Goal: Information Seeking & Learning: Learn about a topic

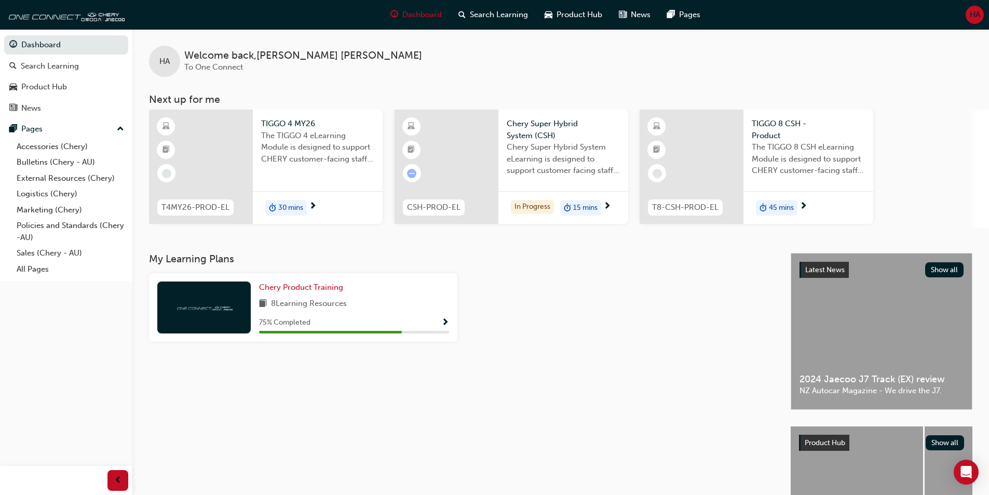
click at [550, 164] on span "Chery Super Hybrid System eLearning is designed to support customer facing staf…" at bounding box center [563, 158] width 113 height 35
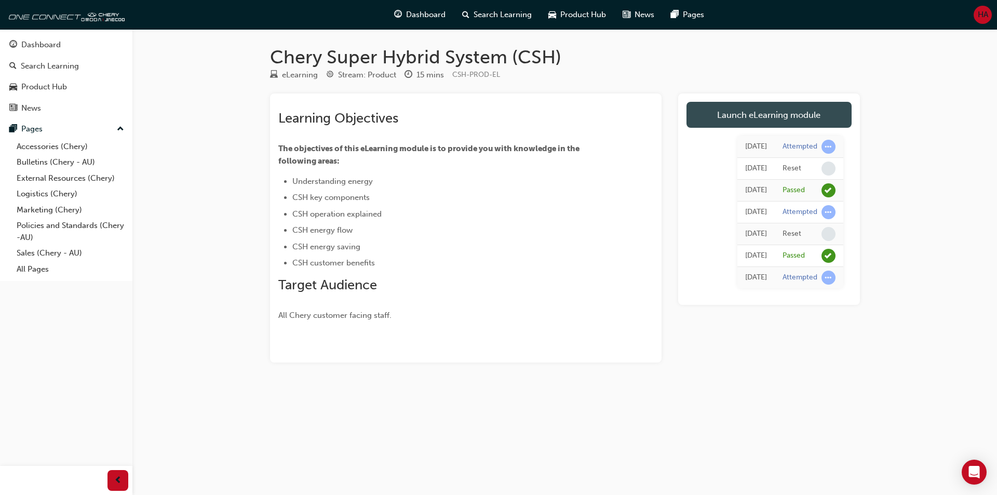
click at [711, 122] on link "Launch eLearning module" at bounding box center [768, 115] width 165 height 26
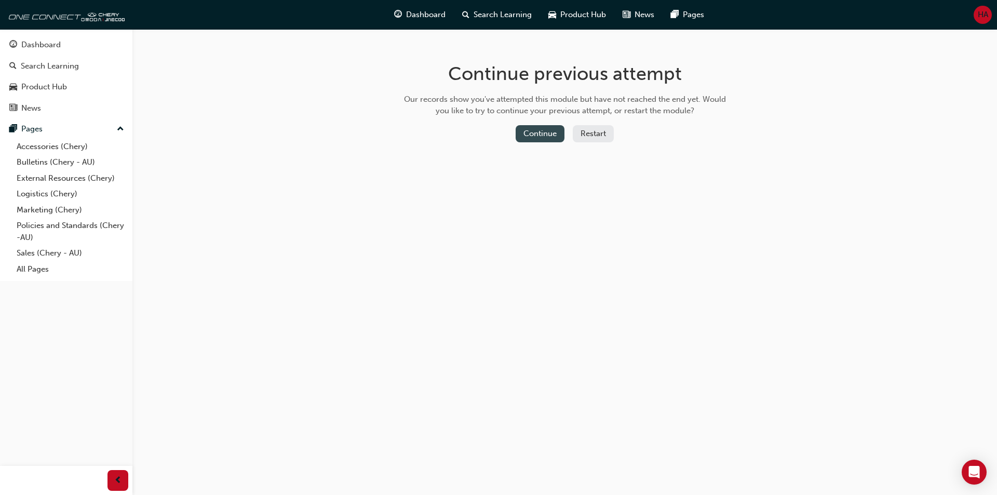
click at [551, 132] on button "Continue" at bounding box center [540, 133] width 49 height 17
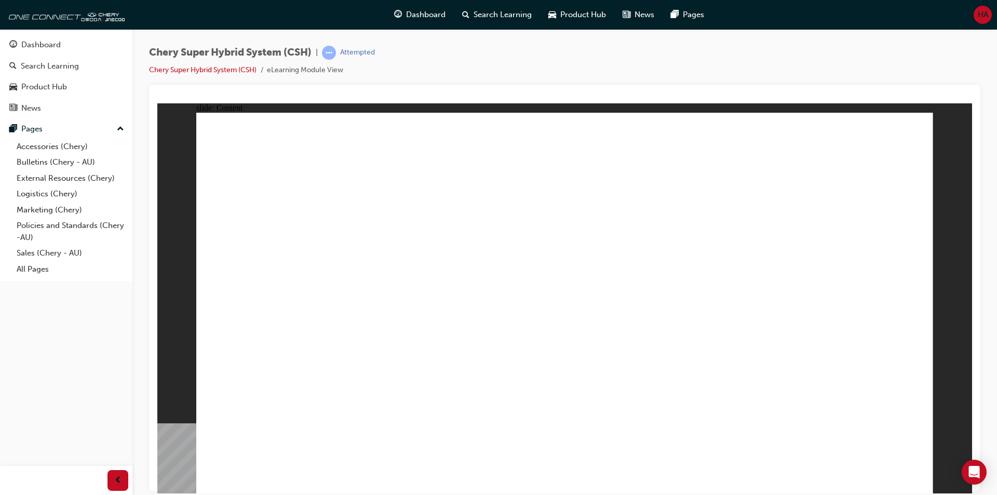
drag, startPoint x: 432, startPoint y: 440, endPoint x: 438, endPoint y: 439, distance: 6.3
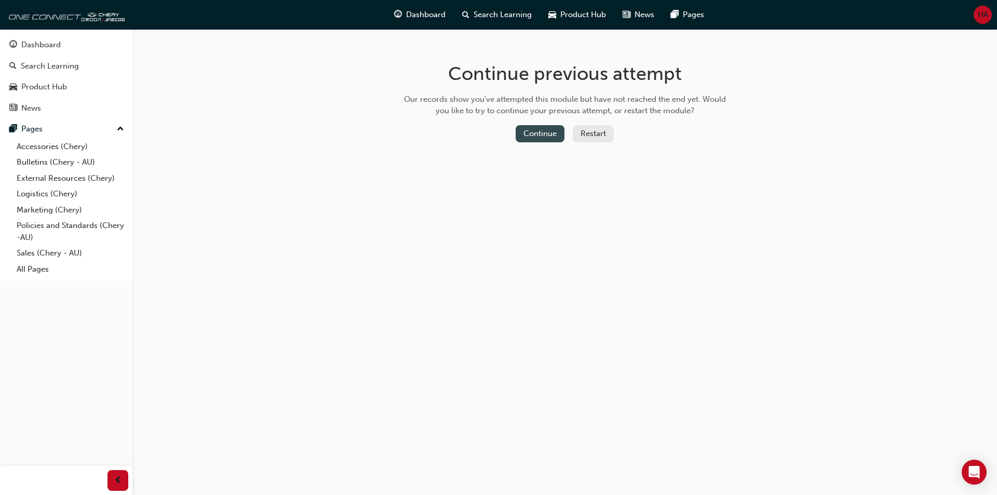
click at [532, 138] on button "Continue" at bounding box center [540, 133] width 49 height 17
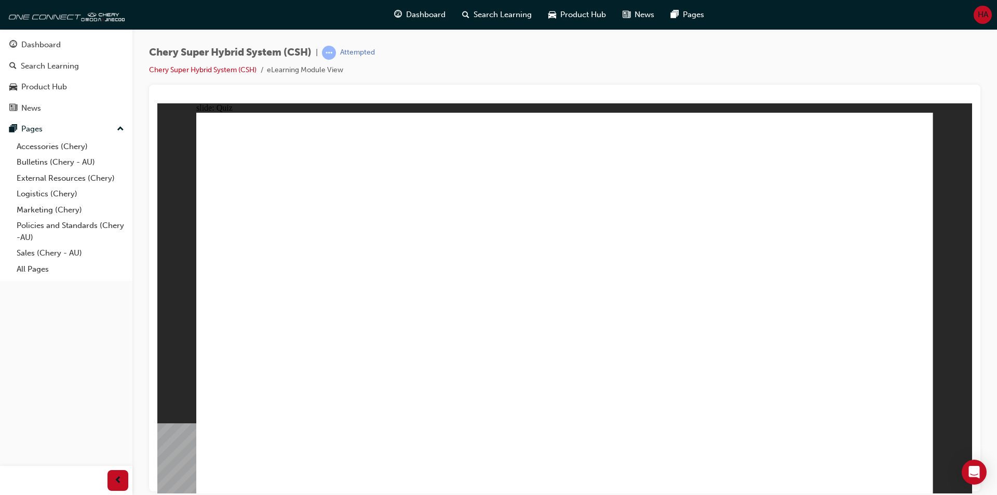
radio input "true"
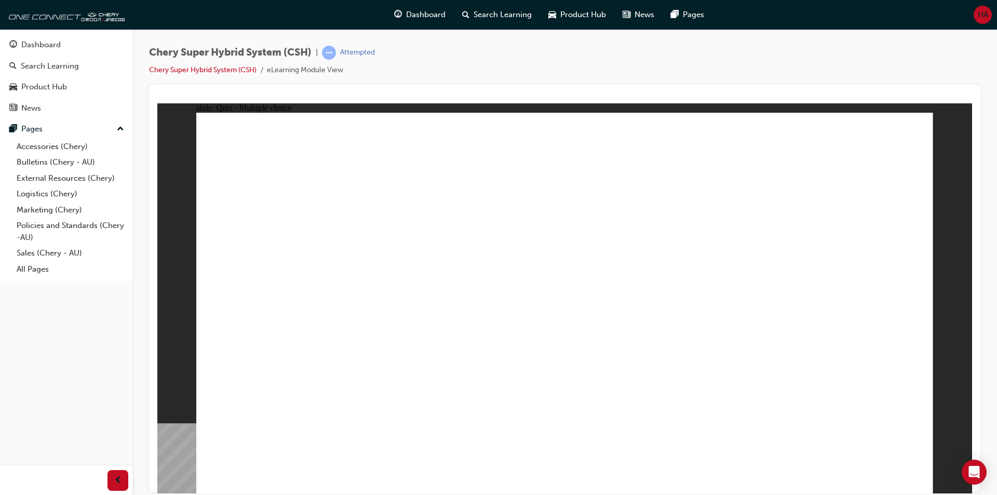
radio input "true"
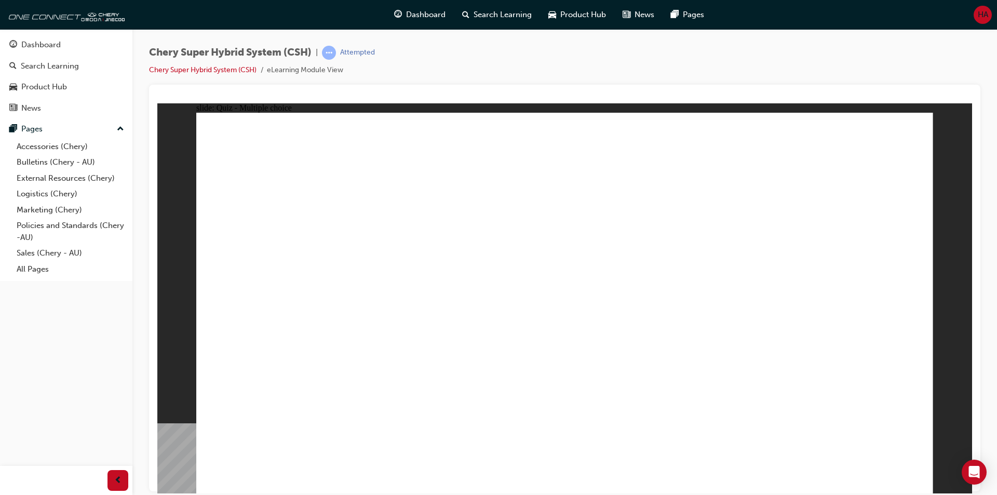
radio input "true"
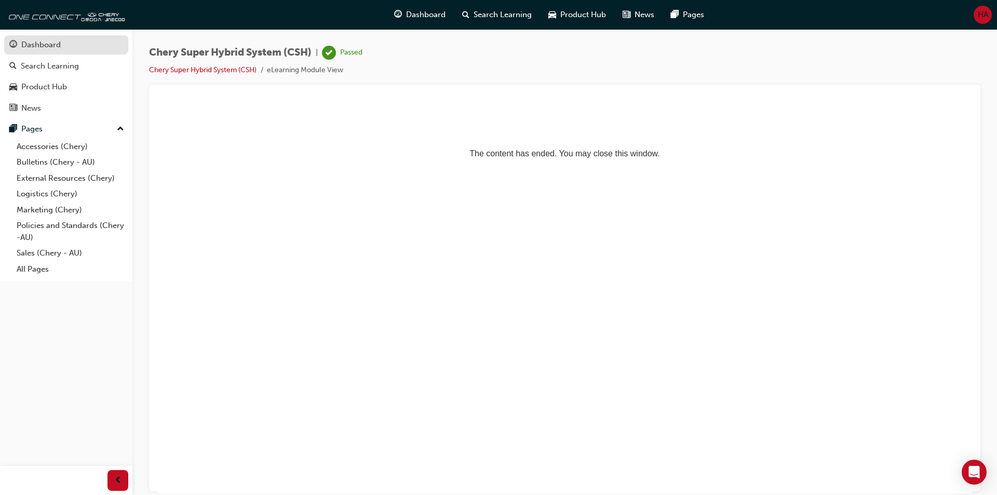
click at [48, 50] on div "Dashboard" at bounding box center [40, 45] width 39 height 12
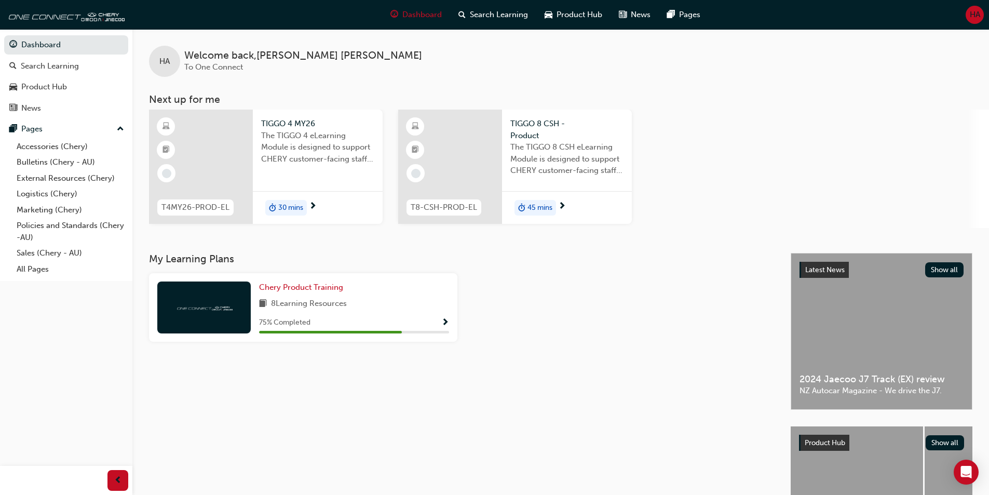
click at [290, 206] on span "30 mins" at bounding box center [290, 208] width 25 height 12
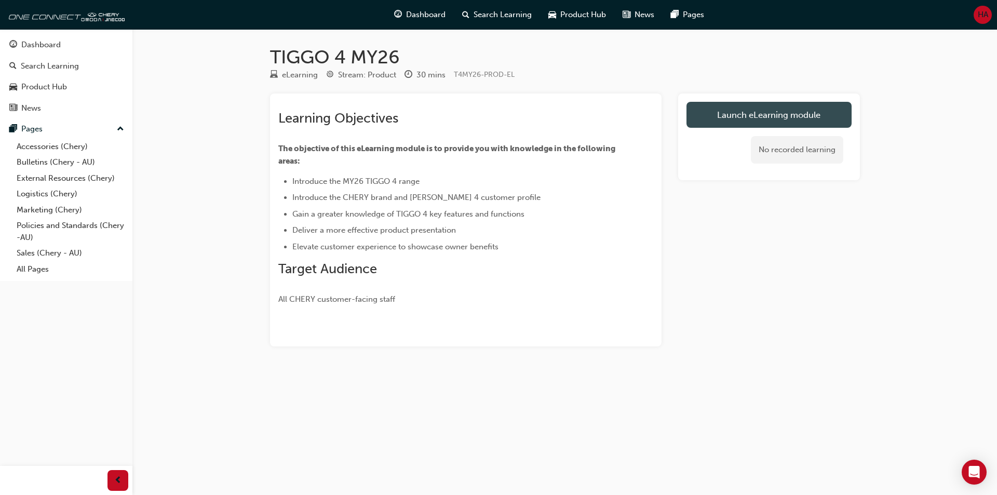
click at [738, 116] on link "Launch eLearning module" at bounding box center [768, 115] width 165 height 26
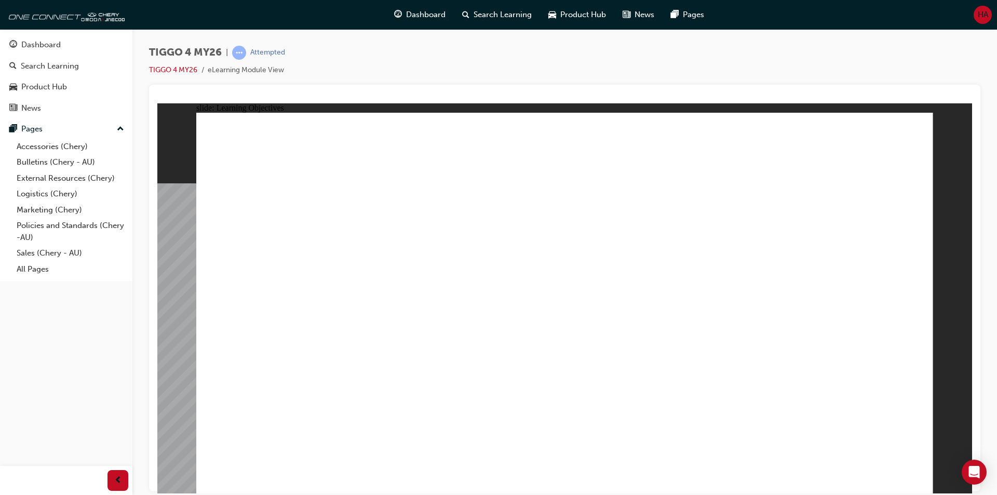
drag, startPoint x: 650, startPoint y: 412, endPoint x: 685, endPoint y: 412, distance: 35.3
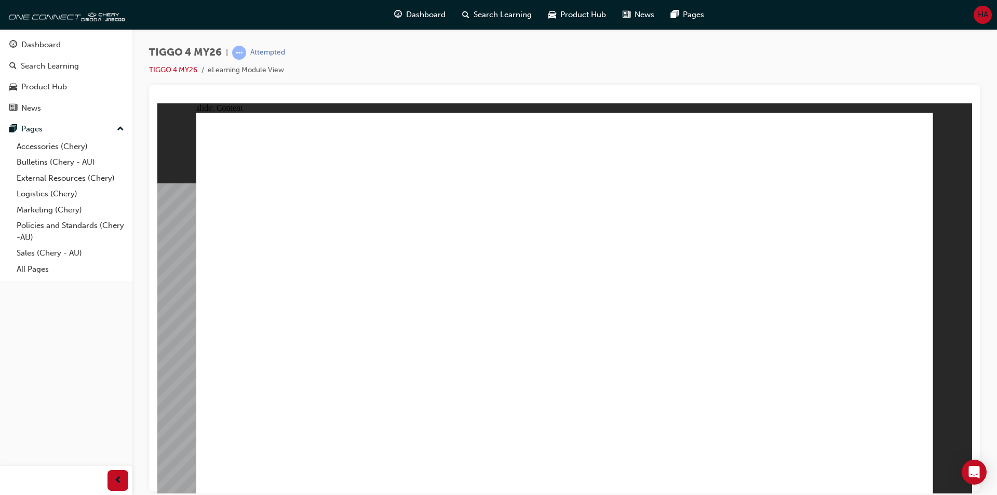
drag, startPoint x: 650, startPoint y: 384, endPoint x: 653, endPoint y: 389, distance: 5.6
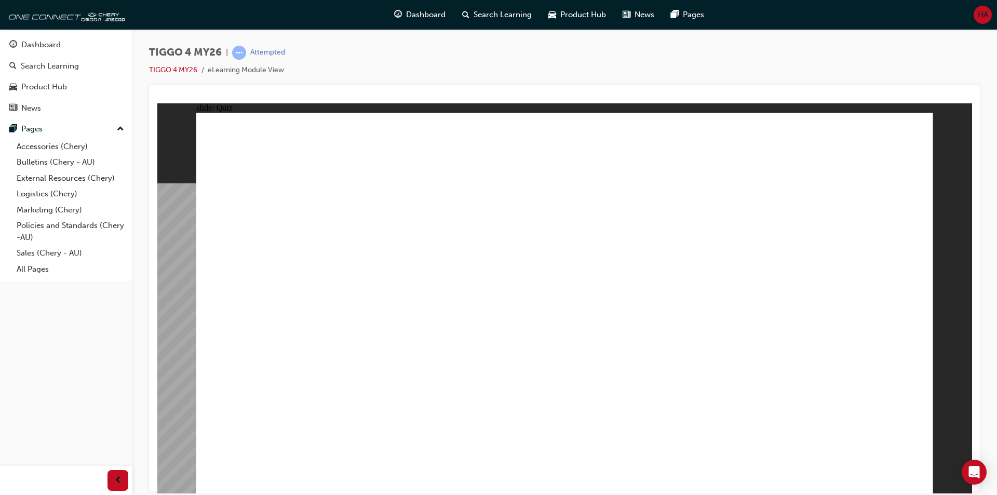
radio input "true"
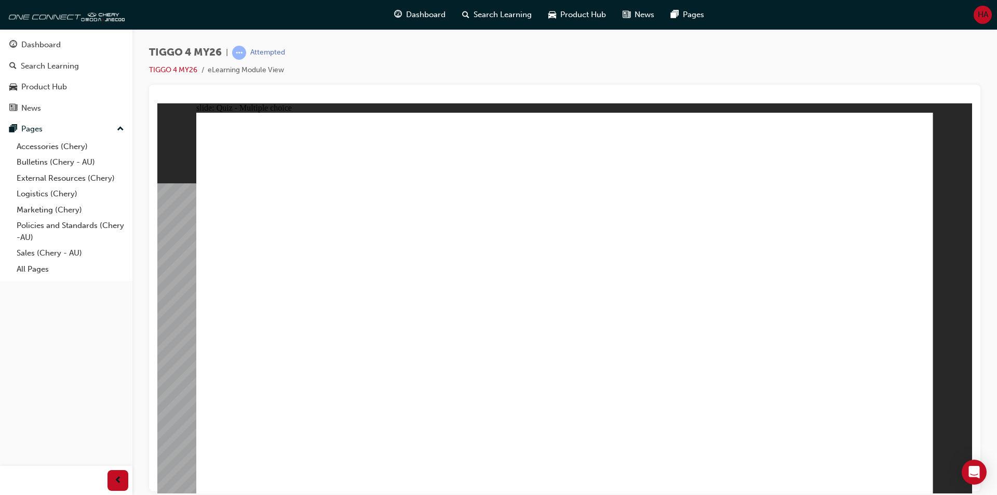
drag, startPoint x: 425, startPoint y: 239, endPoint x: 428, endPoint y: 386, distance: 147.5
drag, startPoint x: 818, startPoint y: 247, endPoint x: 820, endPoint y: 395, distance: 148.0
drag, startPoint x: 555, startPoint y: 245, endPoint x: 691, endPoint y: 384, distance: 195.0
drag, startPoint x: 682, startPoint y: 246, endPoint x: 238, endPoint y: 396, distance: 469.2
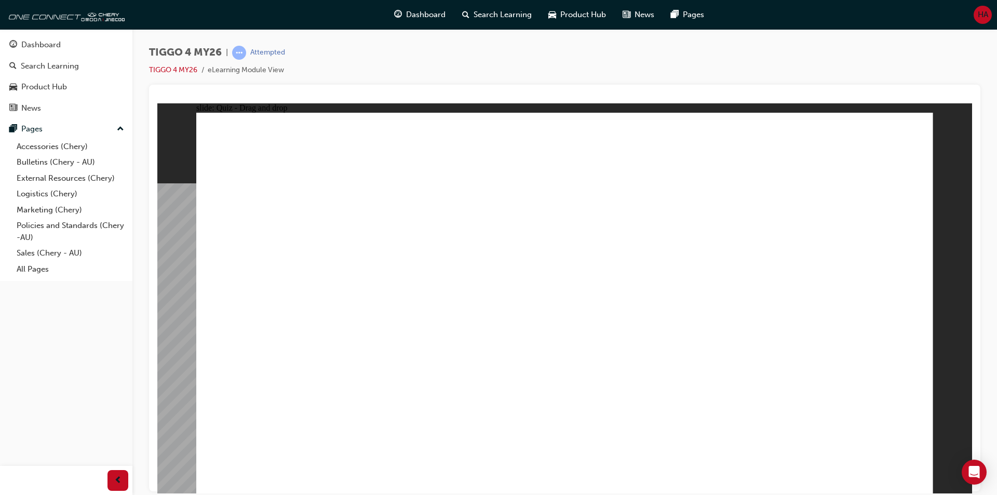
drag, startPoint x: 263, startPoint y: 259, endPoint x: 539, endPoint y: 391, distance: 306.1
radio input "true"
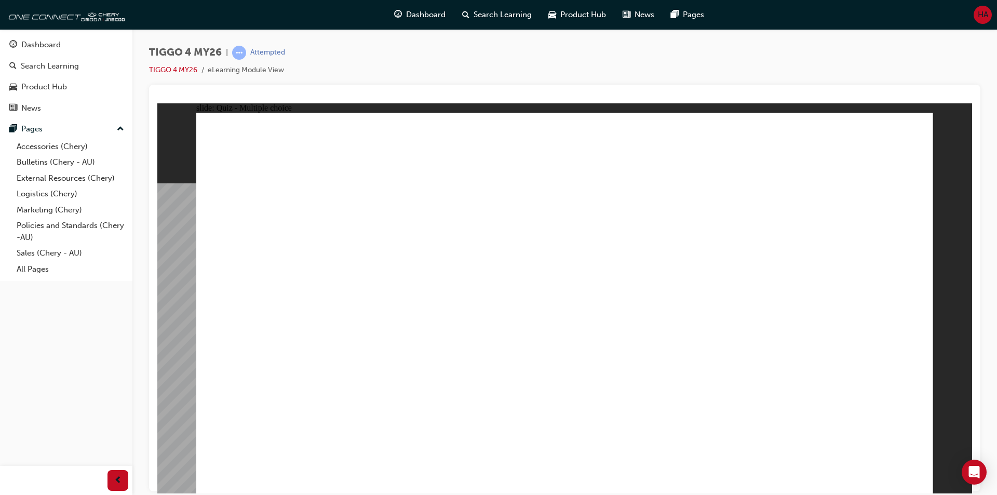
radio input "true"
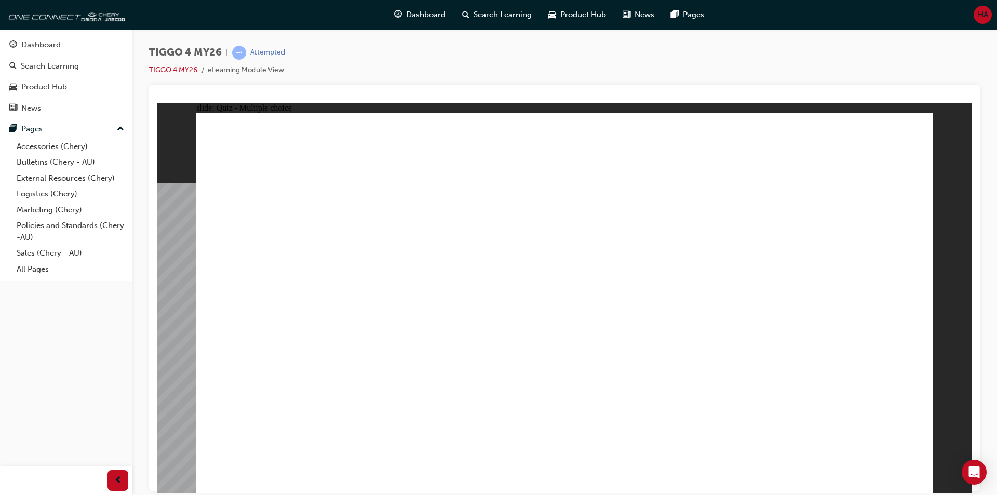
drag, startPoint x: 311, startPoint y: 272, endPoint x: 823, endPoint y: 229, distance: 513.3
drag, startPoint x: 478, startPoint y: 268, endPoint x: 624, endPoint y: 229, distance: 151.2
drag, startPoint x: 422, startPoint y: 313, endPoint x: 804, endPoint y: 264, distance: 385.3
drag, startPoint x: 463, startPoint y: 339, endPoint x: 840, endPoint y: 278, distance: 381.3
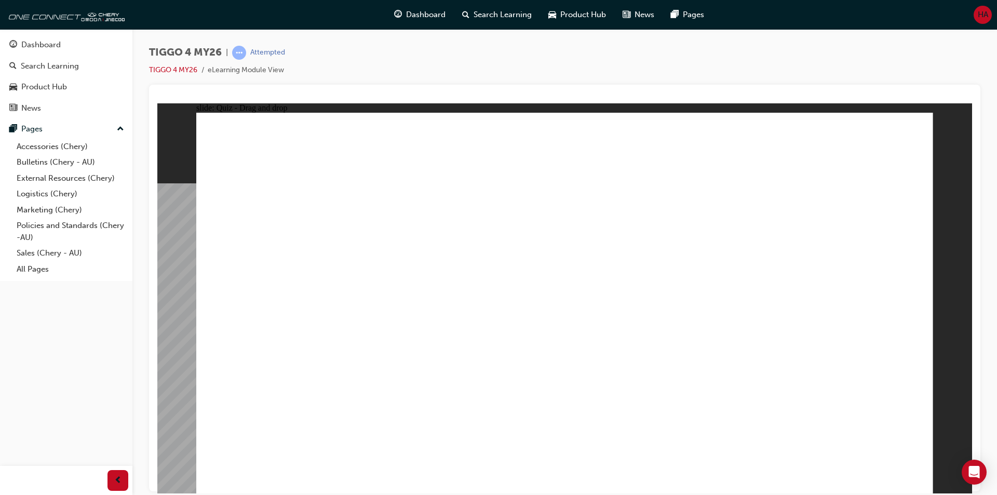
drag, startPoint x: 279, startPoint y: 316, endPoint x: 824, endPoint y: 313, distance: 545.2
drag, startPoint x: 328, startPoint y: 345, endPoint x: 692, endPoint y: 230, distance: 381.3
drag, startPoint x: 273, startPoint y: 396, endPoint x: 780, endPoint y: 357, distance: 508.8
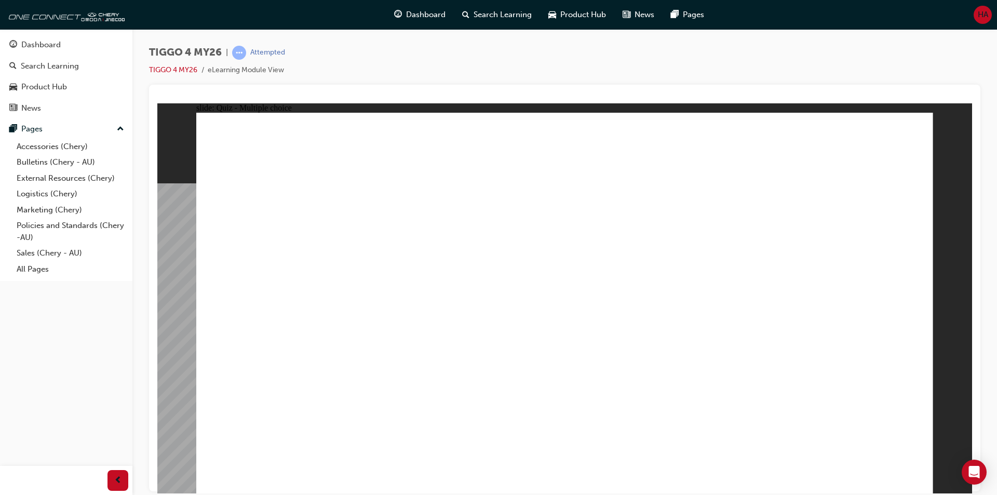
radio input "true"
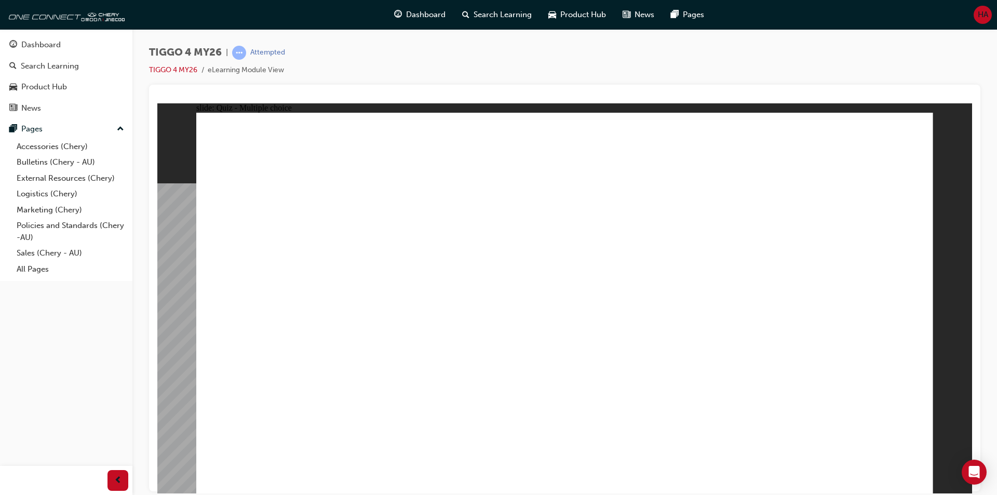
radio input "true"
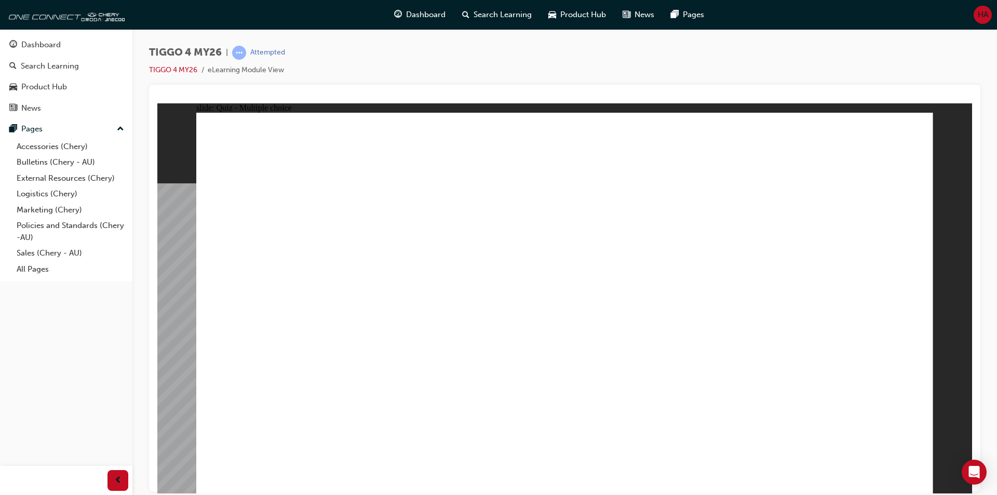
radio input "true"
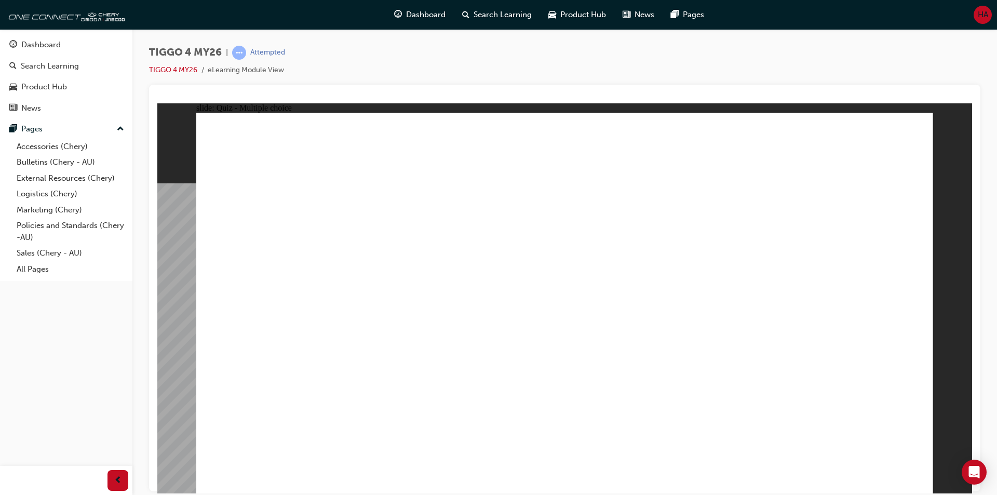
radio input "true"
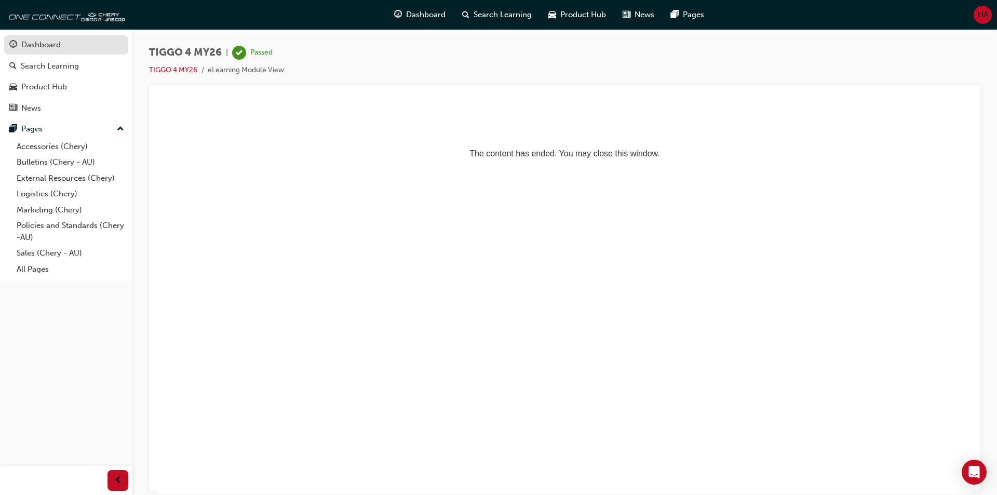
click at [52, 48] on div "Dashboard" at bounding box center [40, 45] width 39 height 12
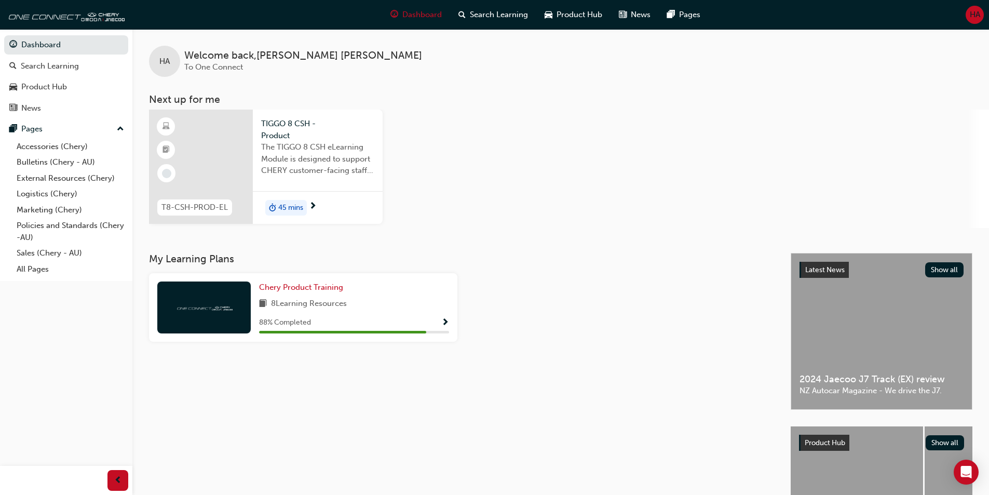
click at [299, 208] on span "45 mins" at bounding box center [290, 208] width 25 height 12
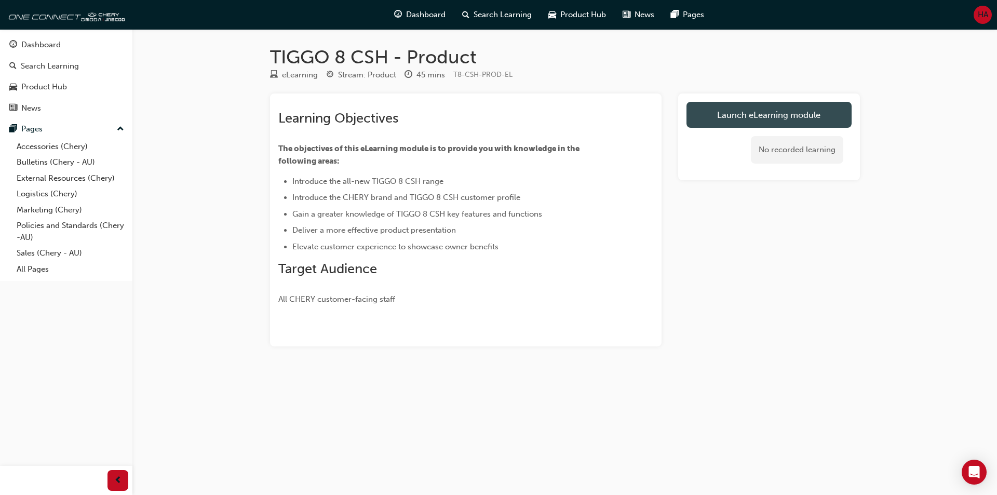
click at [757, 115] on link "Launch eLearning module" at bounding box center [768, 115] width 165 height 26
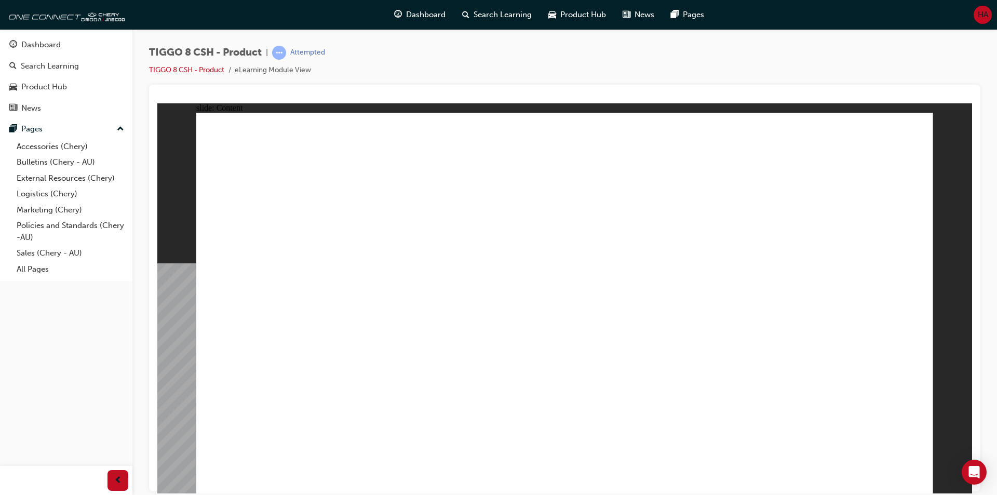
drag, startPoint x: 749, startPoint y: 316, endPoint x: 751, endPoint y: 322, distance: 7.1
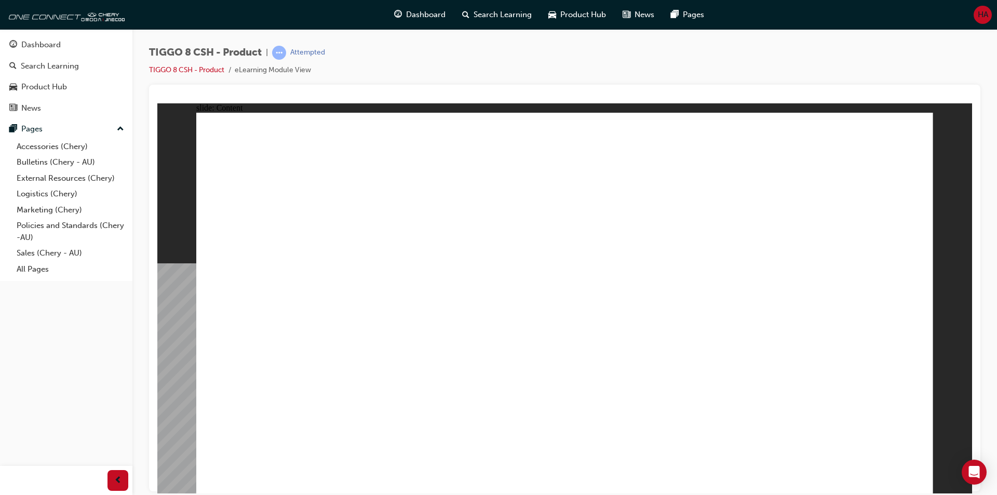
drag, startPoint x: 755, startPoint y: 336, endPoint x: 762, endPoint y: 351, distance: 16.0
drag, startPoint x: 763, startPoint y: 358, endPoint x: 764, endPoint y: 364, distance: 6.3
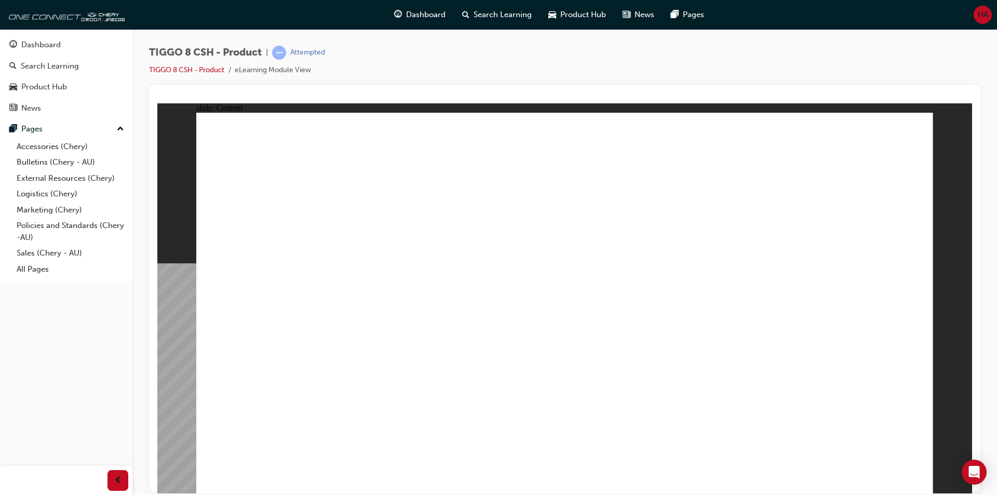
drag, startPoint x: 410, startPoint y: 383, endPoint x: 356, endPoint y: 257, distance: 136.6
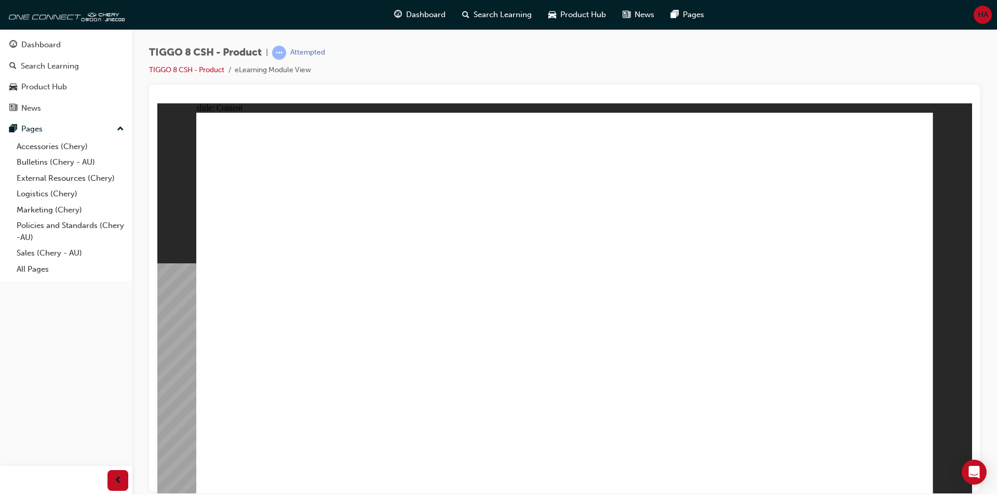
drag, startPoint x: 670, startPoint y: 247, endPoint x: 677, endPoint y: 280, distance: 33.4
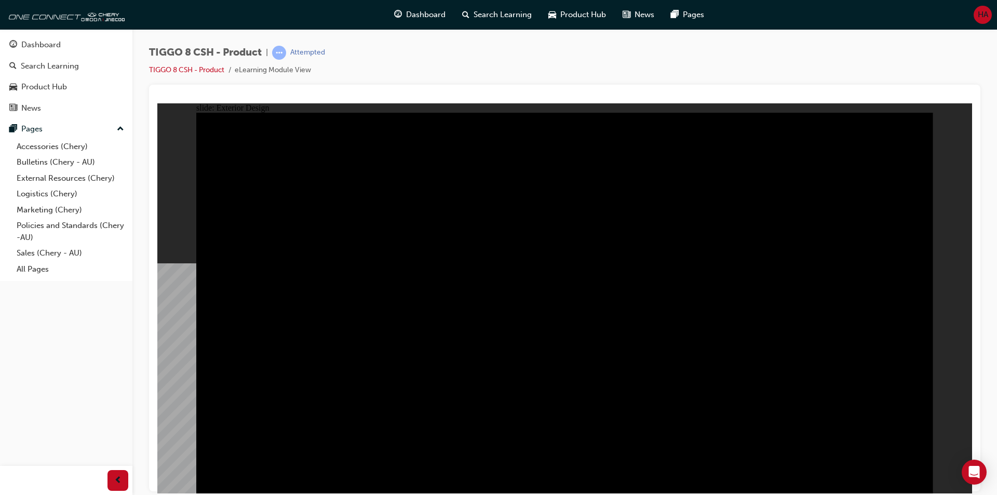
drag, startPoint x: 227, startPoint y: 338, endPoint x: 221, endPoint y: 336, distance: 6.4
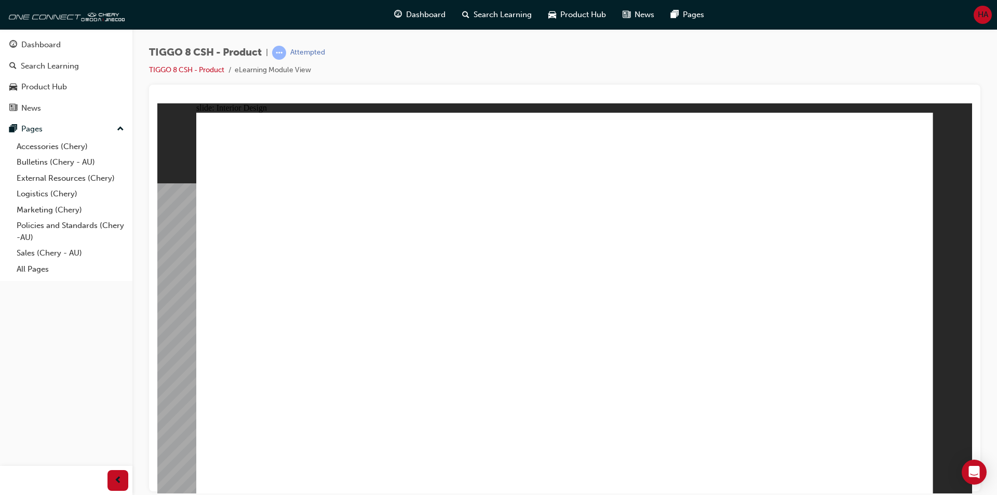
drag, startPoint x: 547, startPoint y: 419, endPoint x: 609, endPoint y: 438, distance: 65.2
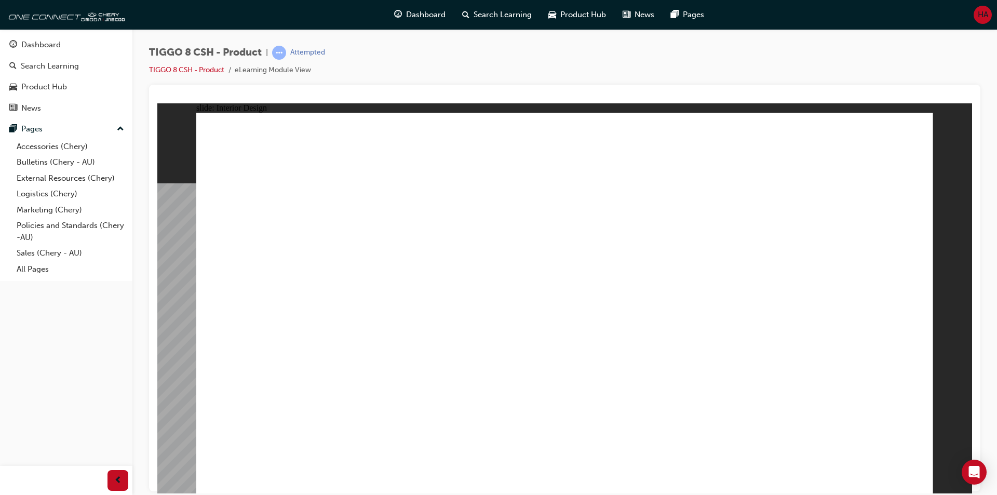
drag, startPoint x: 860, startPoint y: 286, endPoint x: 859, endPoint y: 291, distance: 5.2
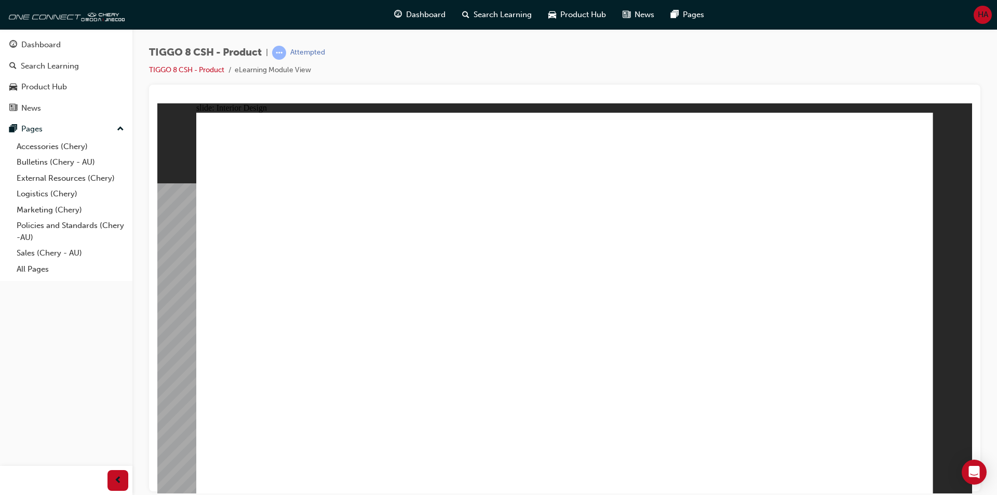
drag, startPoint x: 434, startPoint y: 371, endPoint x: 477, endPoint y: 370, distance: 43.1
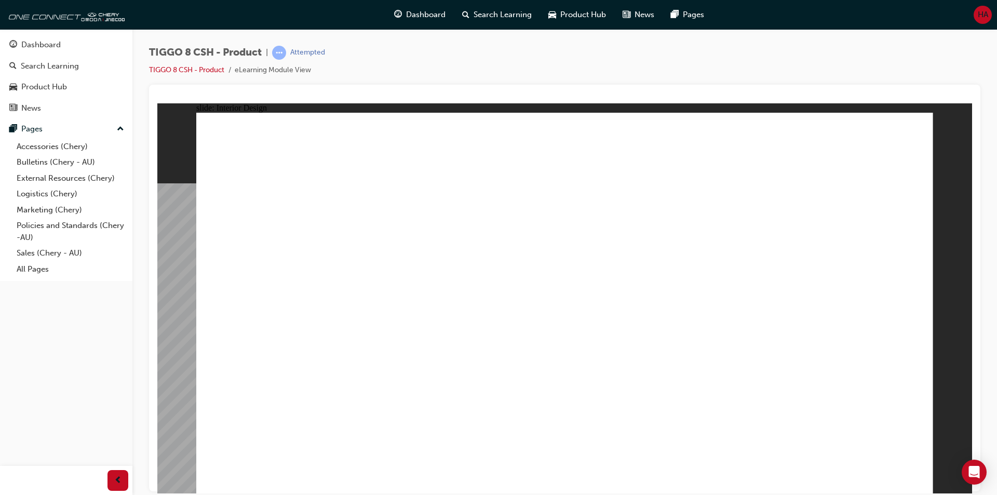
click at [157, 118] on html "slide: Interior Design 15.6'' Interactive Touch Screen Powered by a Qualcomm Sn…" at bounding box center [564, 298] width 815 height 390
click at [398, 493] on html "slide: Interior Design 15.6'' Interactive Touch Screen Powered by a Qualcomm Sn…" at bounding box center [564, 298] width 815 height 390
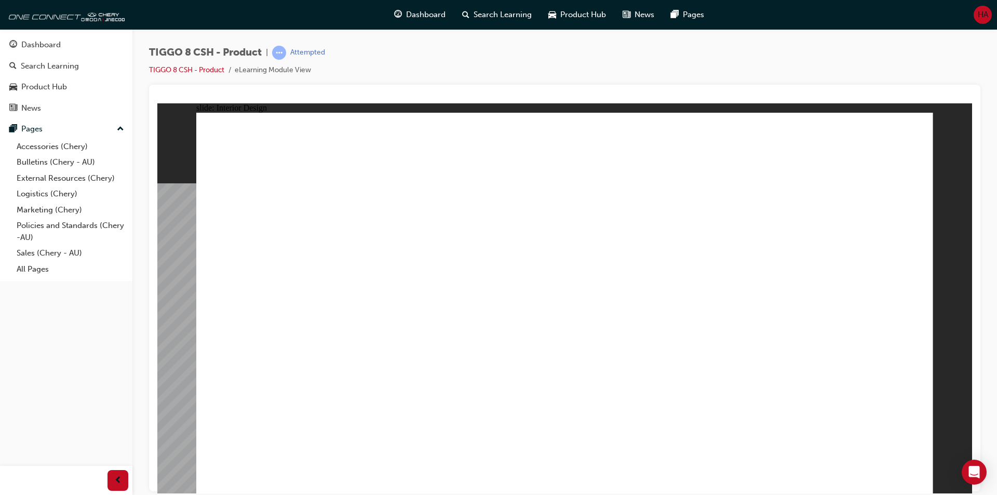
drag, startPoint x: 438, startPoint y: 253, endPoint x: 638, endPoint y: 292, distance: 203.7
drag, startPoint x: 728, startPoint y: 296, endPoint x: 798, endPoint y: 376, distance: 106.3
drag, startPoint x: 798, startPoint y: 376, endPoint x: 812, endPoint y: 381, distance: 15.0
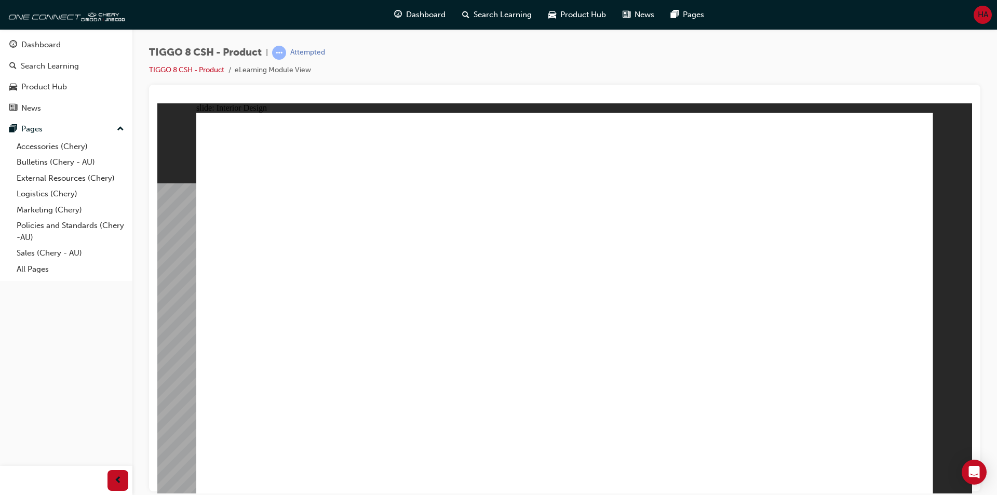
drag, startPoint x: 798, startPoint y: 371, endPoint x: 782, endPoint y: 359, distance: 20.0
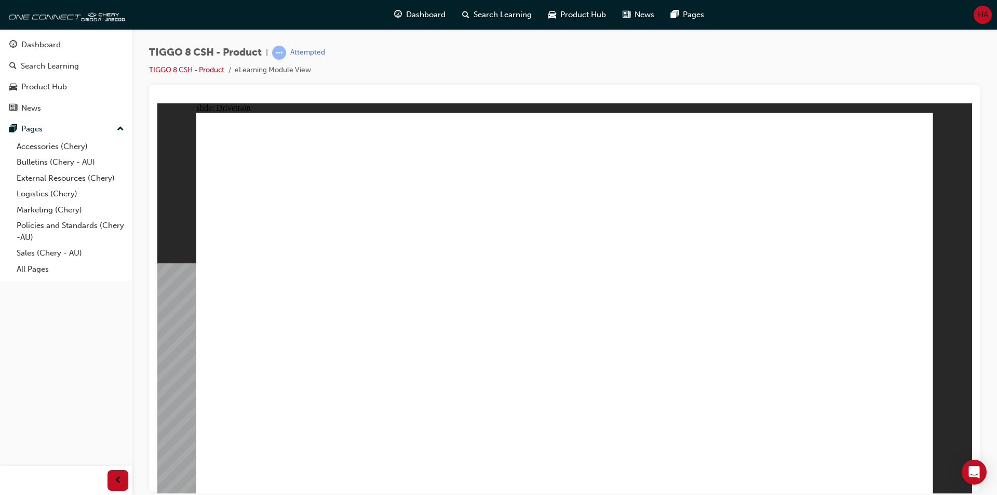
type input "0"
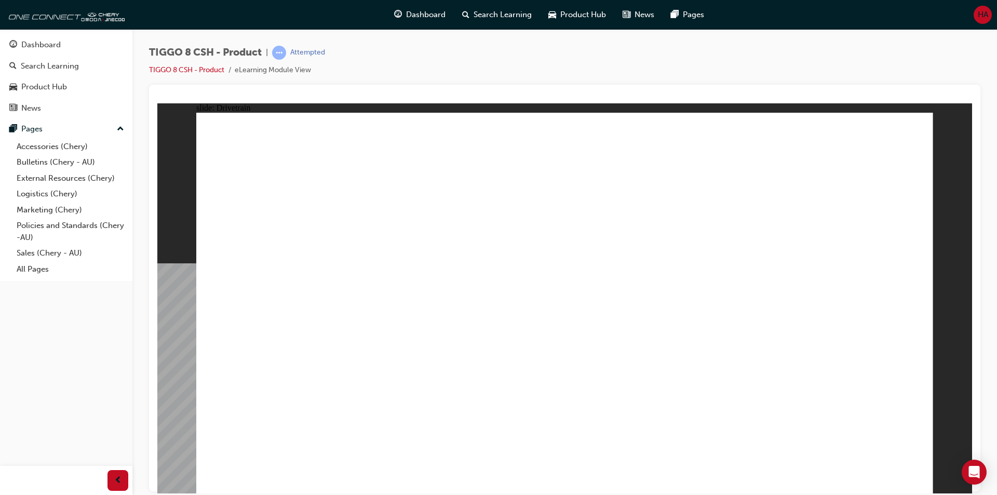
drag, startPoint x: 264, startPoint y: 294, endPoint x: 150, endPoint y: 307, distance: 114.9
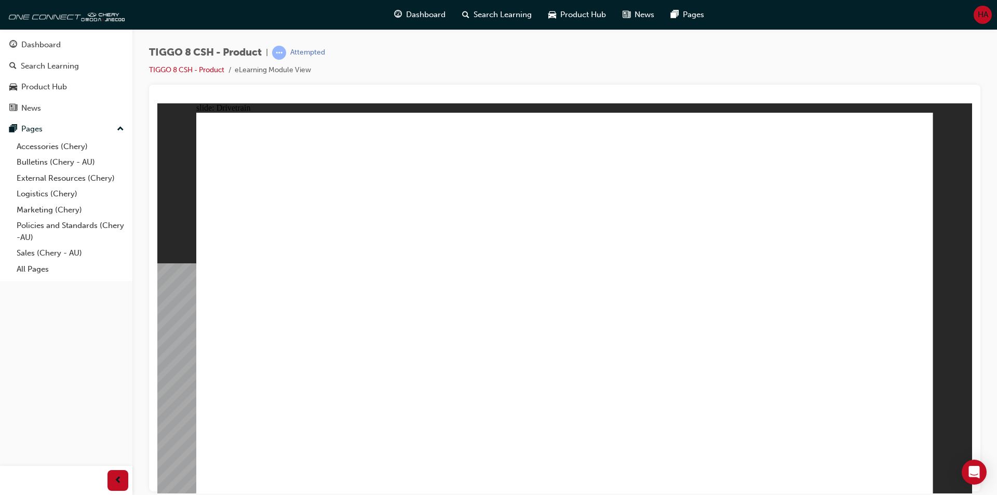
type input "24"
drag, startPoint x: 266, startPoint y: 291, endPoint x: 474, endPoint y: 273, distance: 209.0
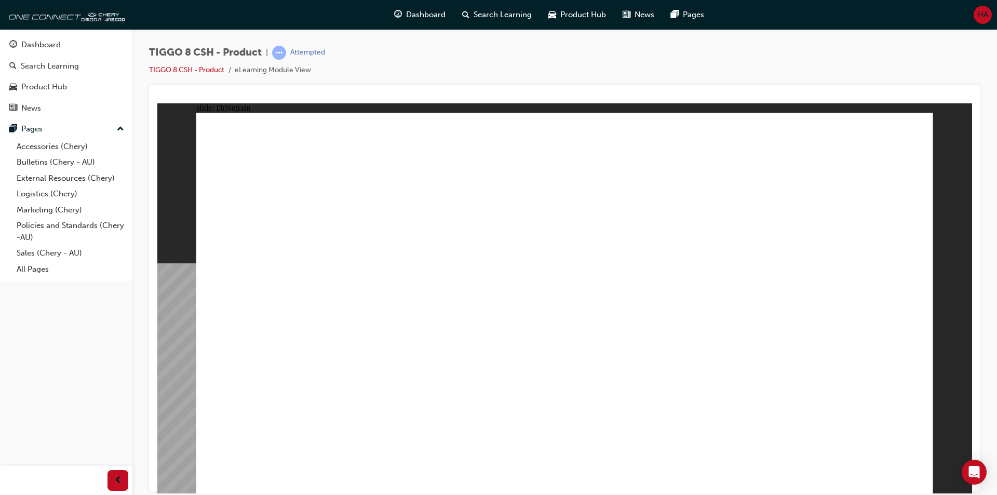
drag, startPoint x: 544, startPoint y: 397, endPoint x: 620, endPoint y: 403, distance: 76.0
